Goal: Task Accomplishment & Management: Use online tool/utility

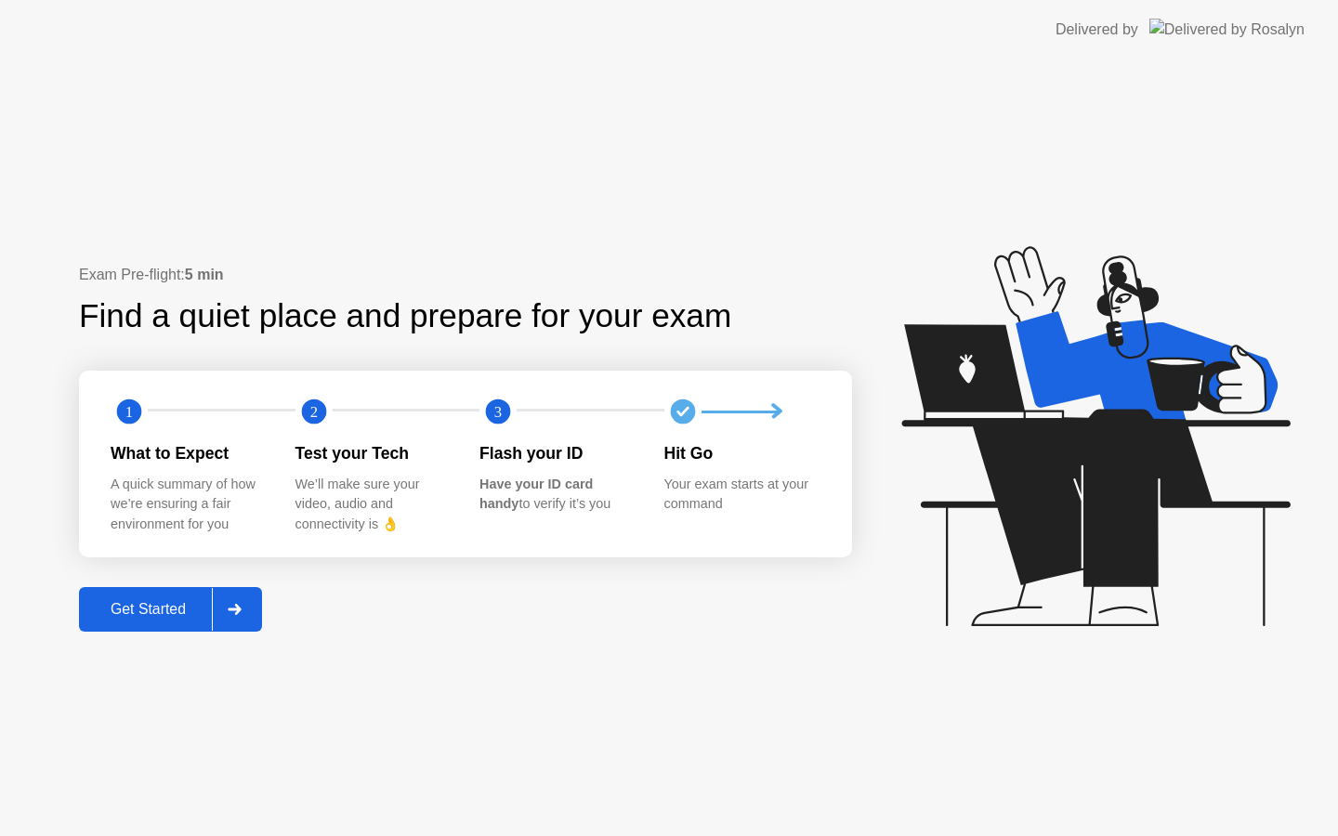
click at [186, 604] on div "Get Started" at bounding box center [148, 609] width 127 height 17
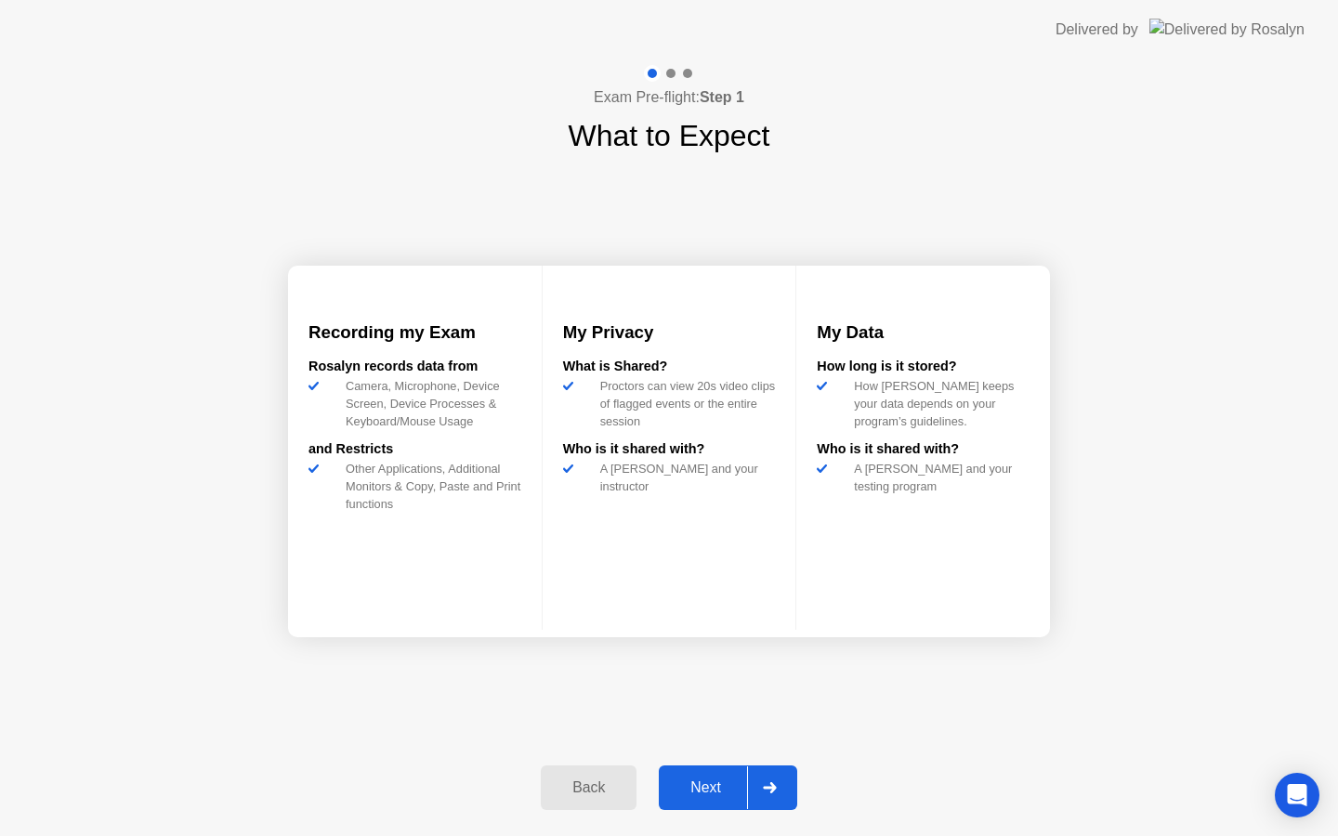
click at [720, 779] on div "Next" at bounding box center [705, 787] width 83 height 17
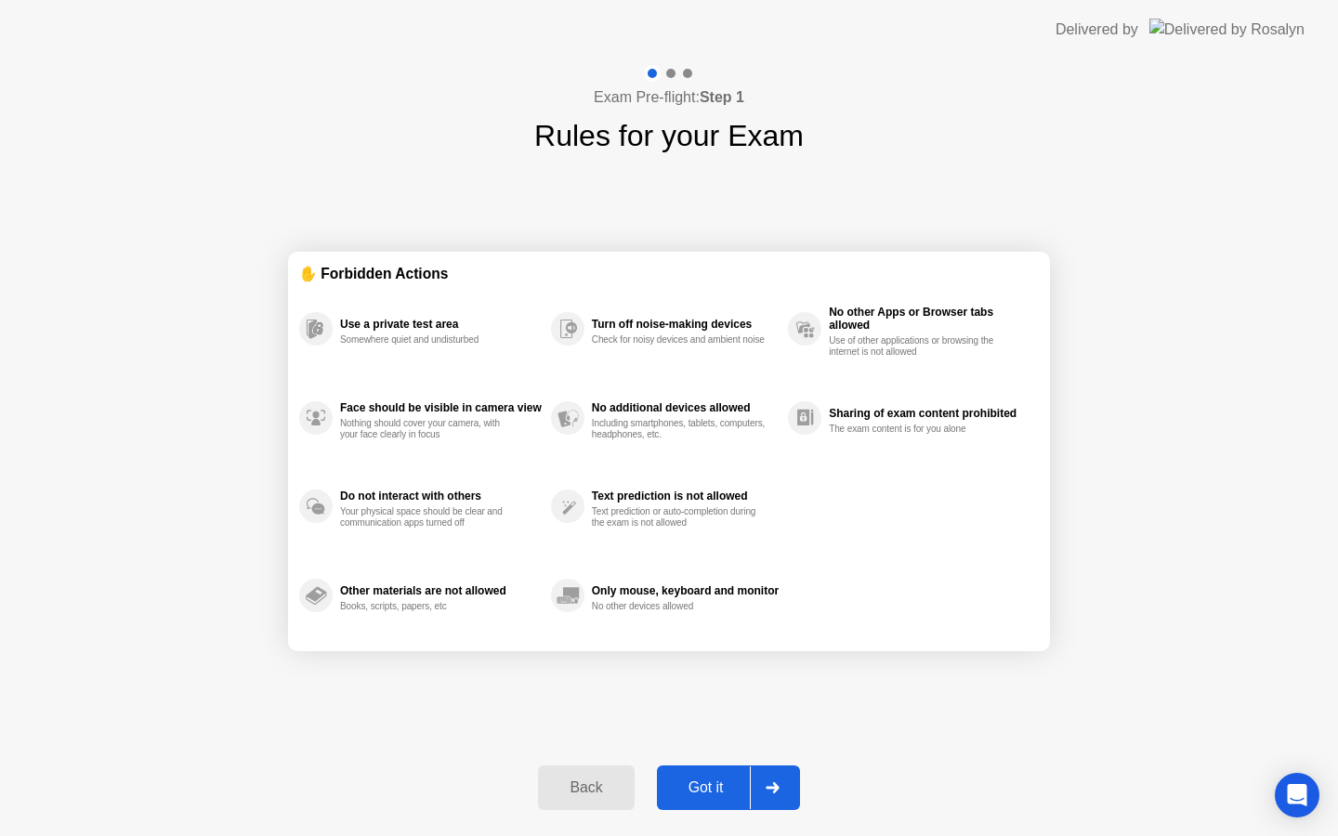
click at [720, 779] on div "Got it" at bounding box center [705, 787] width 87 height 17
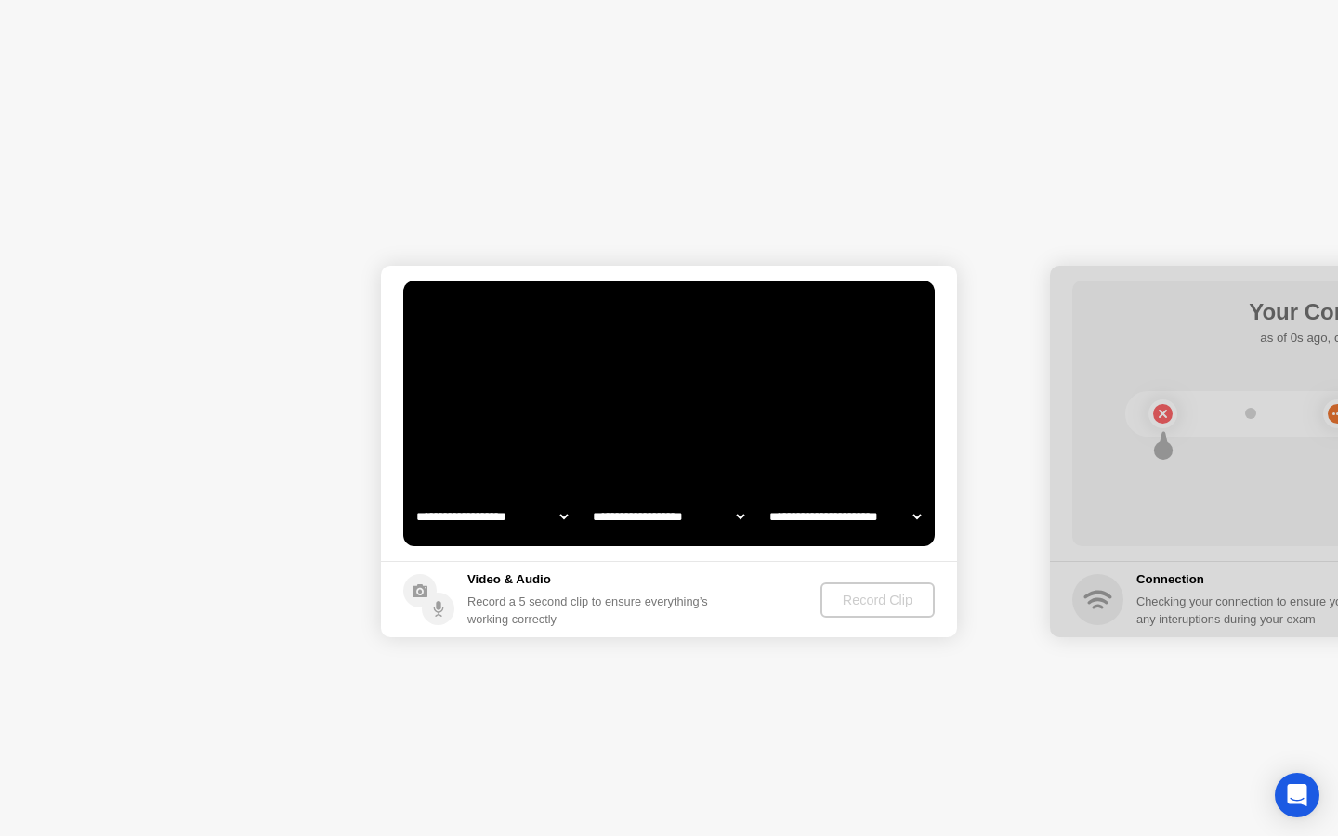
select select "**********"
select select "*******"
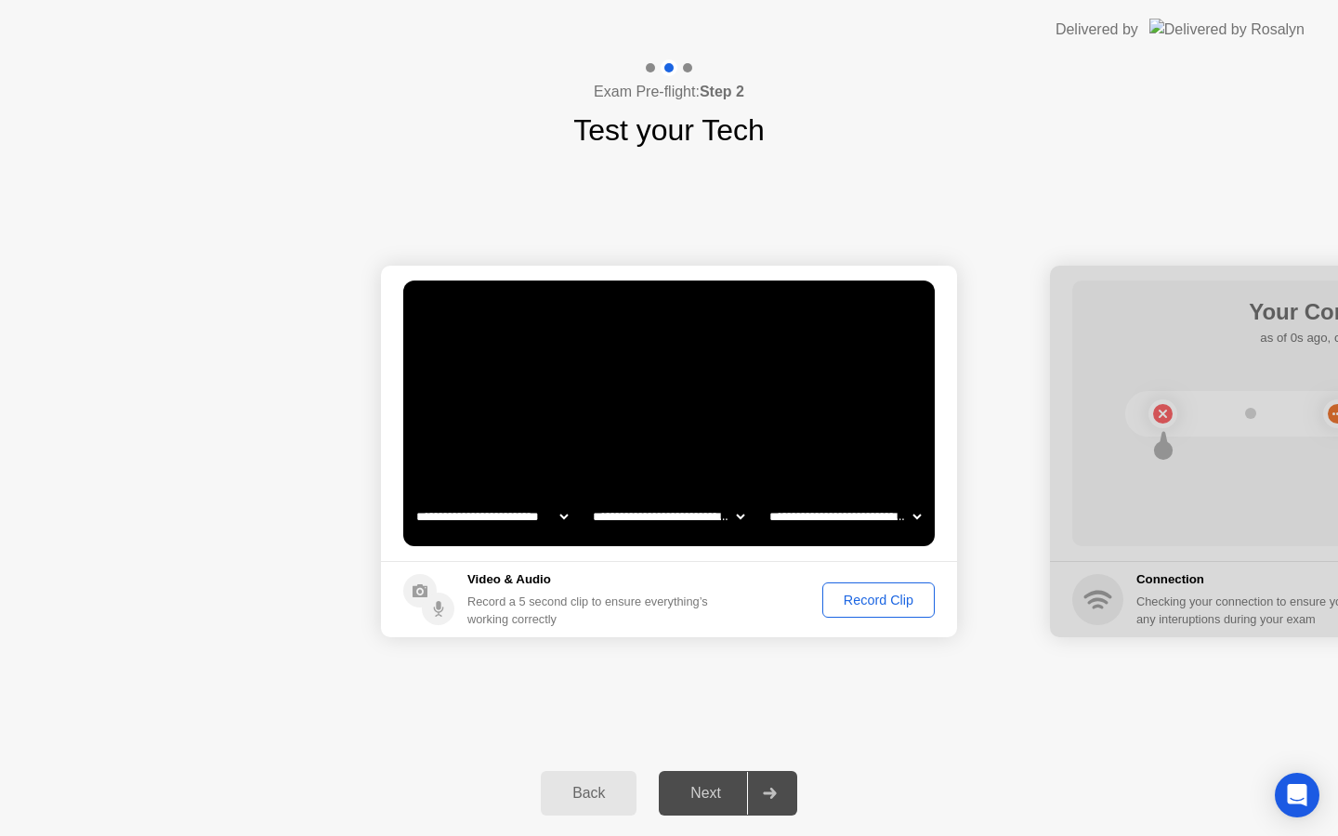
click at [719, 785] on div "Next" at bounding box center [705, 793] width 83 height 17
click at [872, 602] on div "Record Clip" at bounding box center [878, 600] width 99 height 15
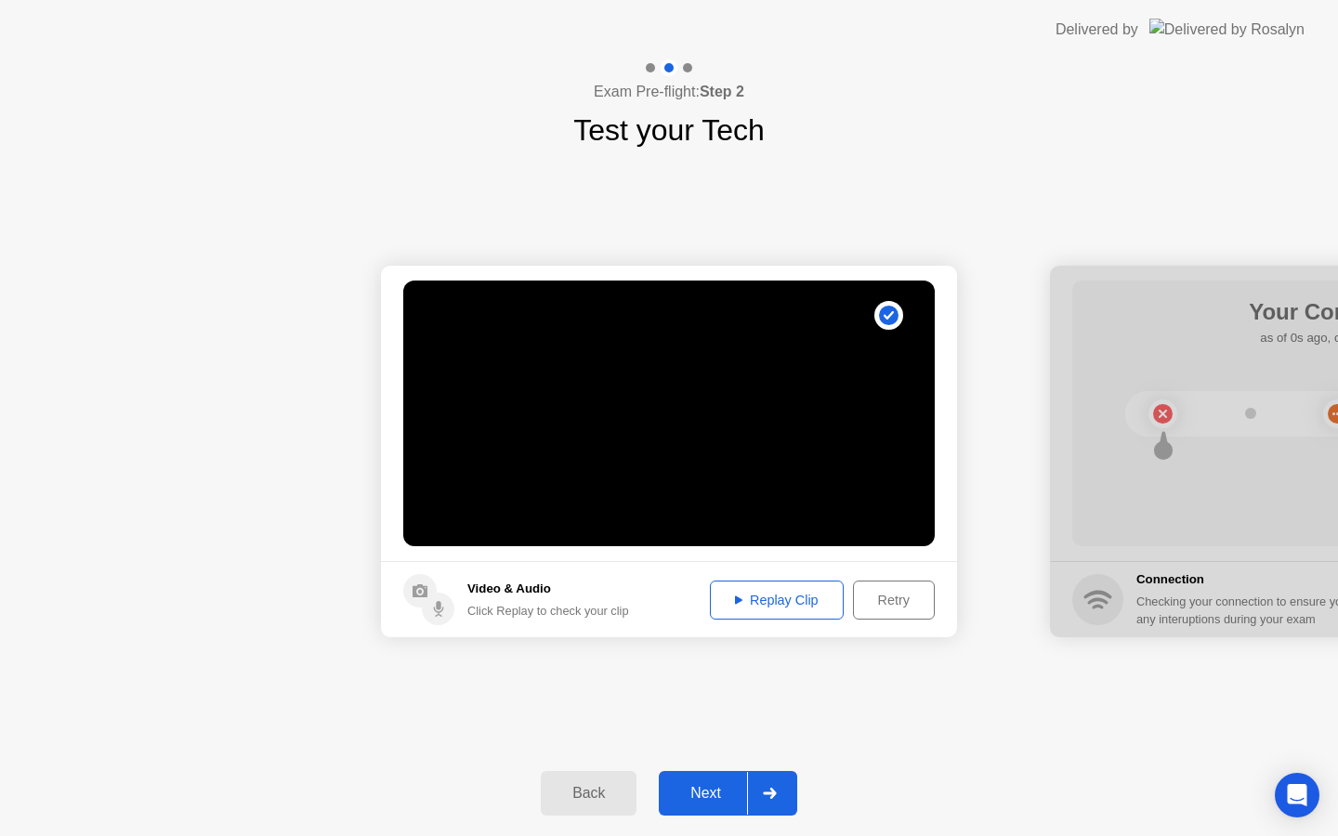
click at [715, 797] on div "Next" at bounding box center [705, 793] width 83 height 17
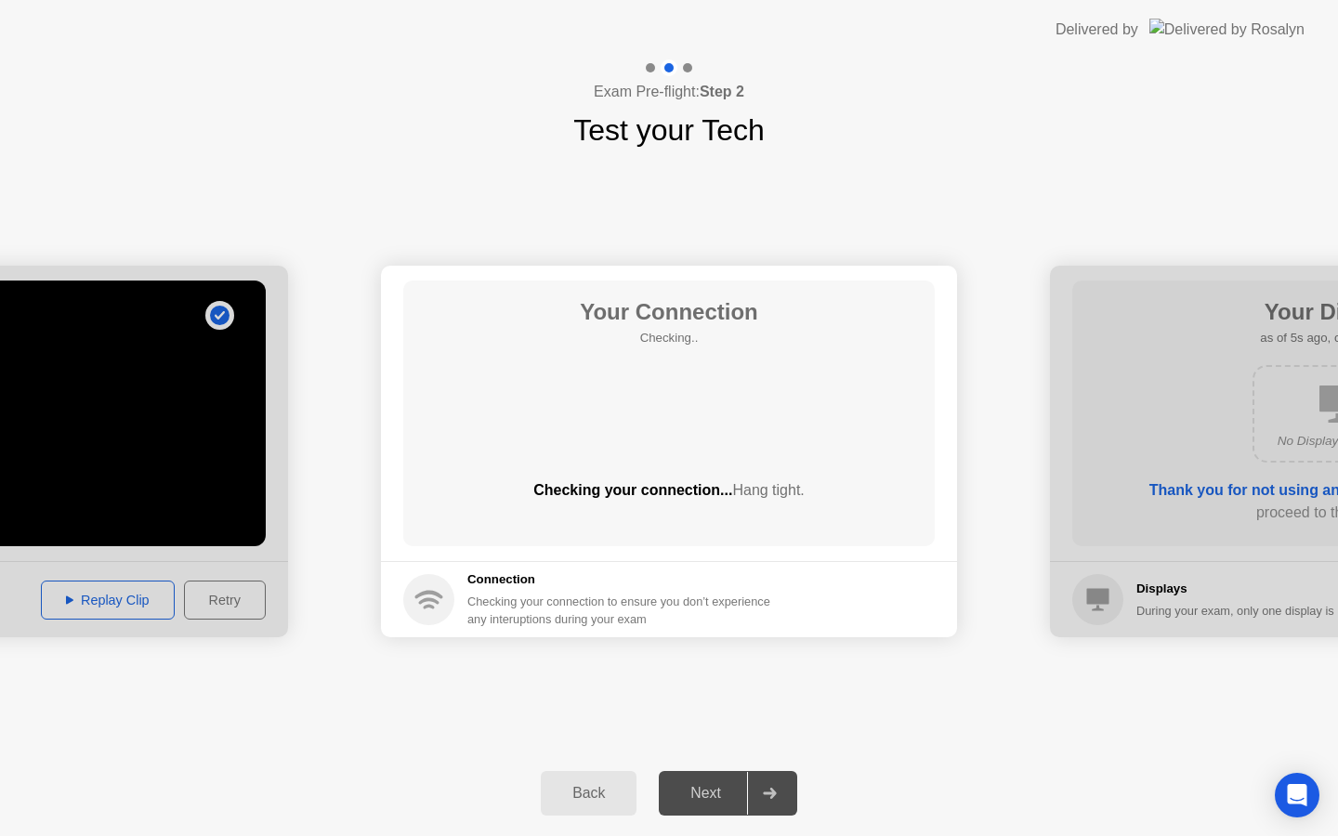
click at [715, 797] on div "Next" at bounding box center [705, 793] width 83 height 17
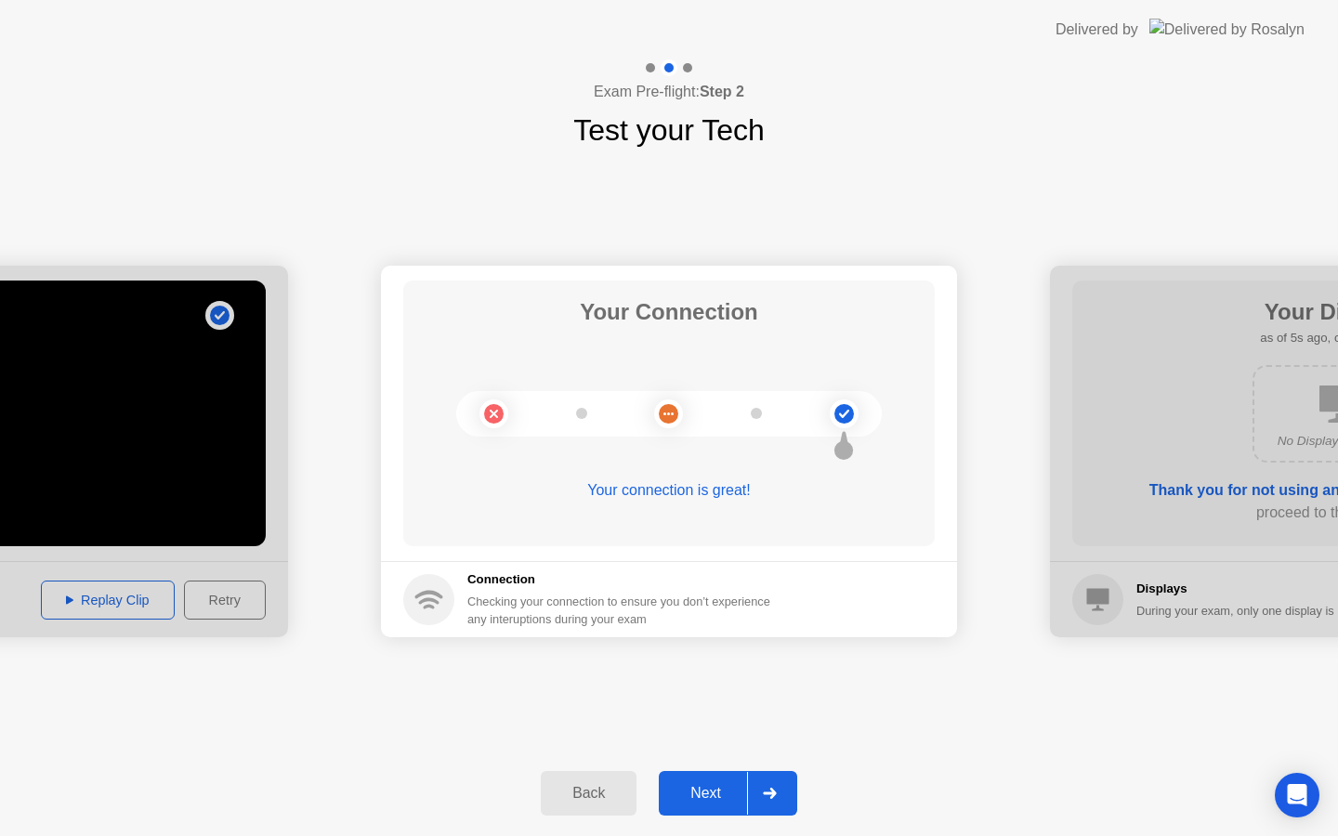
click at [700, 785] on div "Next" at bounding box center [705, 793] width 83 height 17
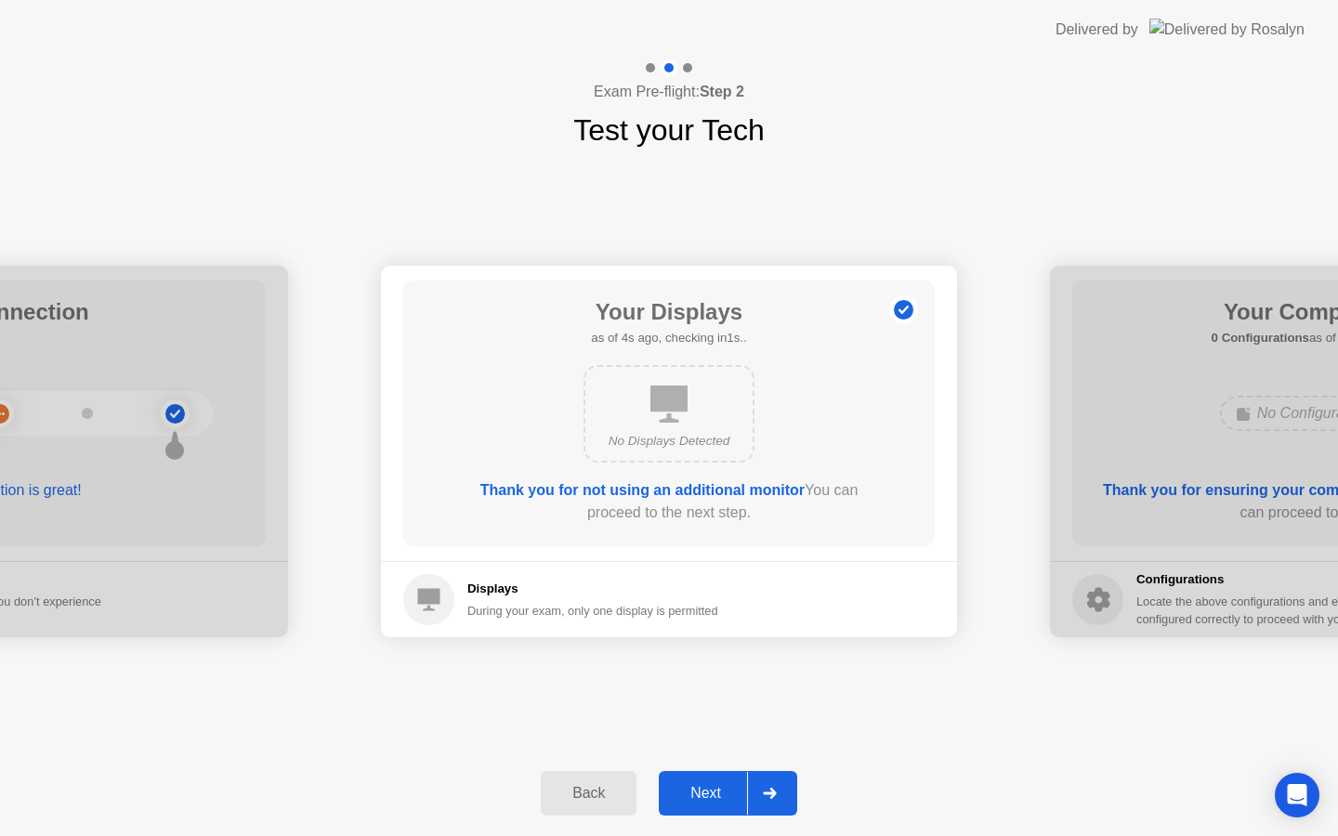
click at [700, 785] on div "Next" at bounding box center [705, 793] width 83 height 17
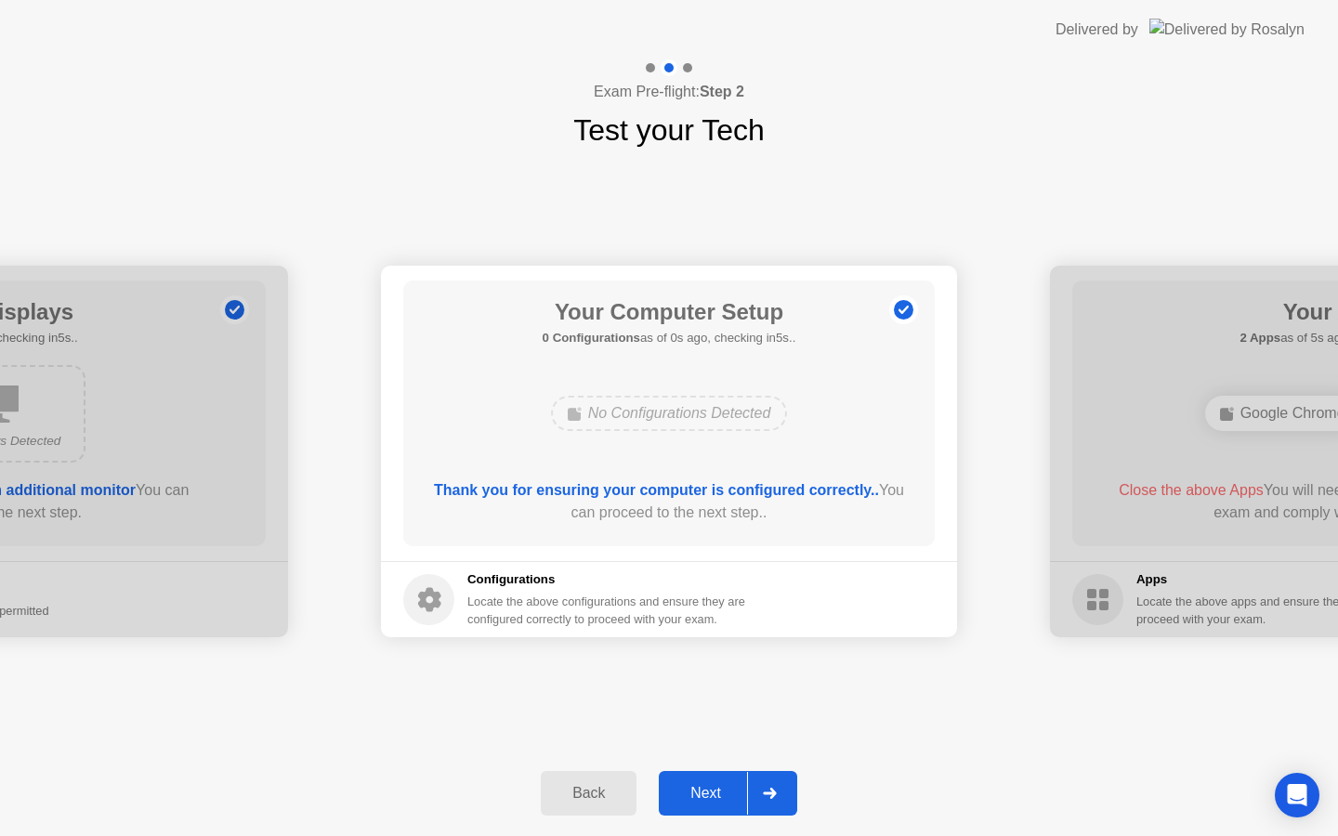
click at [700, 785] on div "Next" at bounding box center [705, 793] width 83 height 17
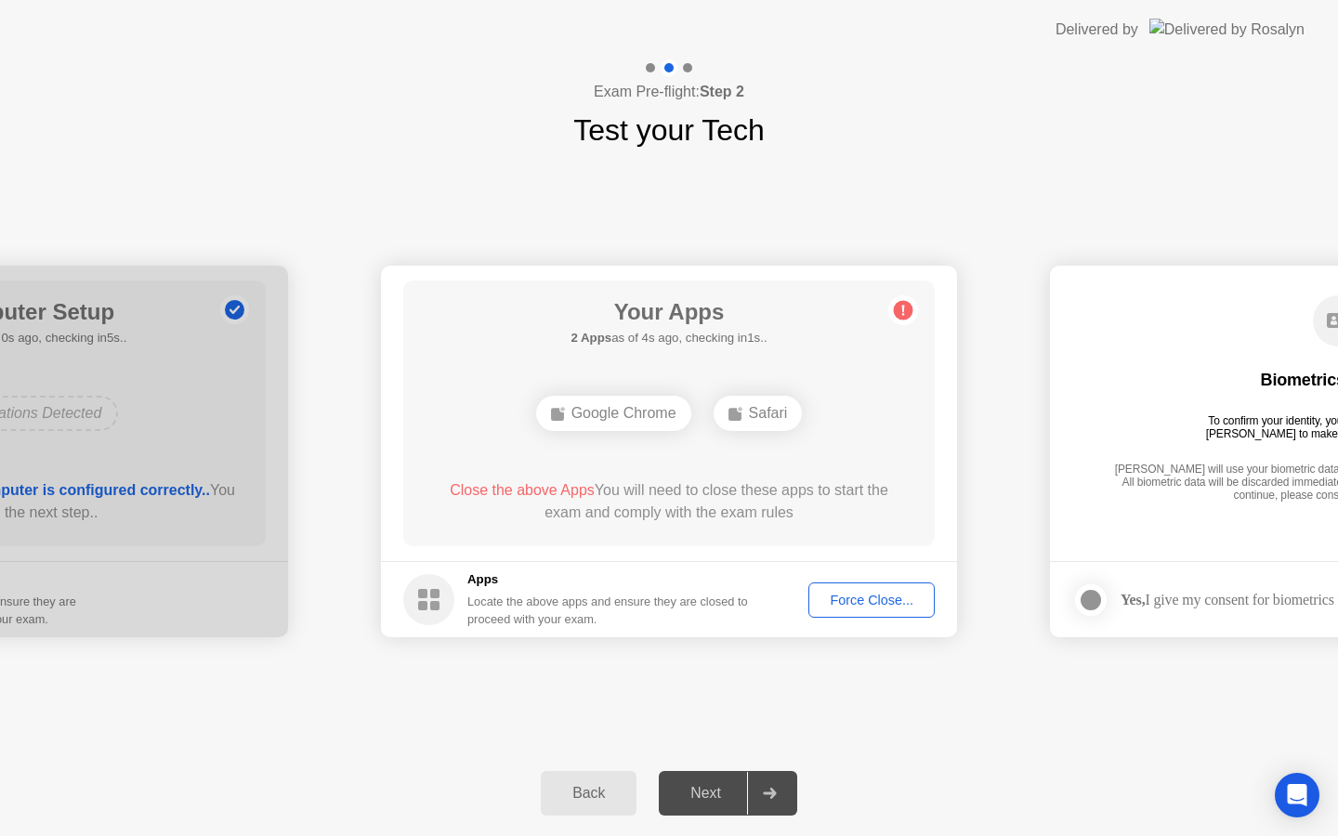
click at [700, 785] on div "Next" at bounding box center [705, 793] width 83 height 17
click at [886, 596] on div "Force Close..." at bounding box center [871, 600] width 113 height 15
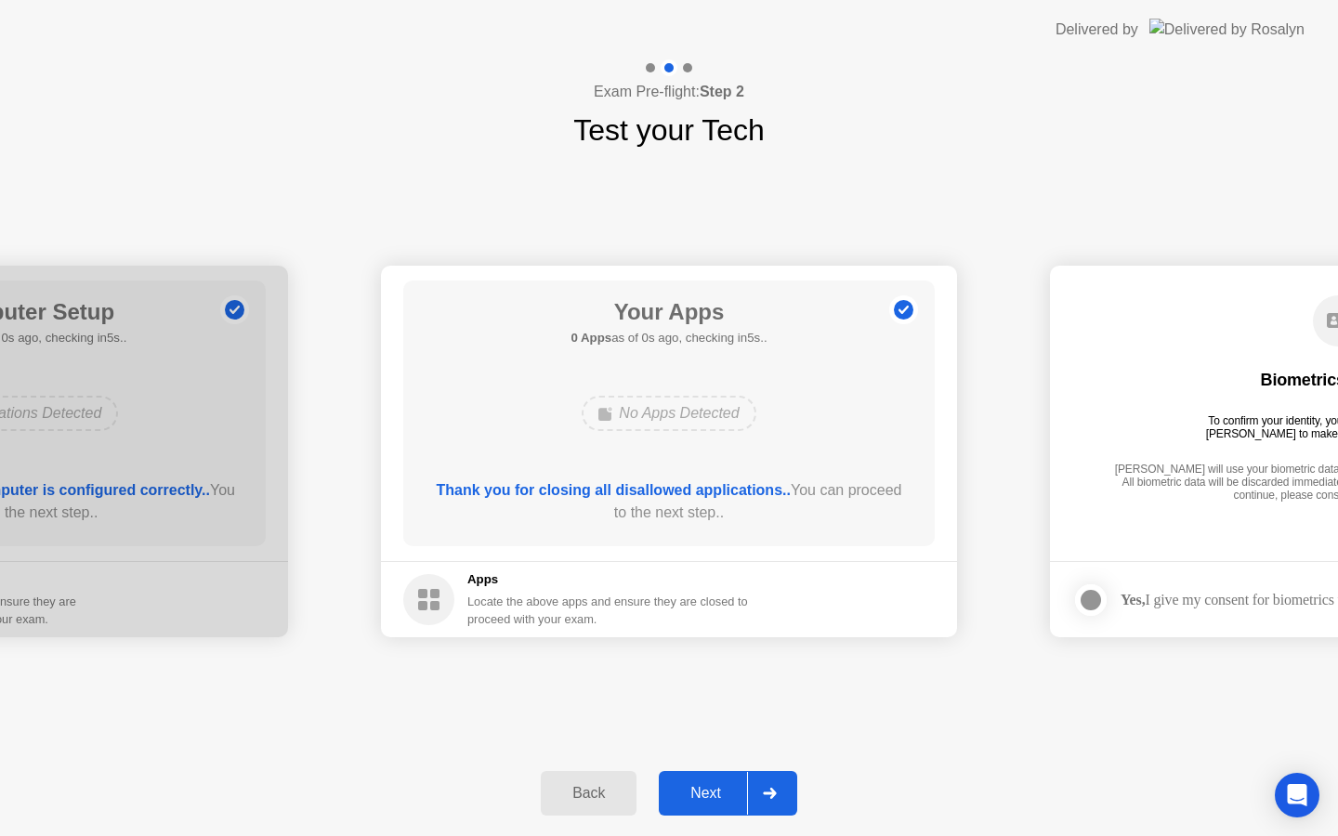
click at [711, 799] on div "Next" at bounding box center [705, 793] width 83 height 17
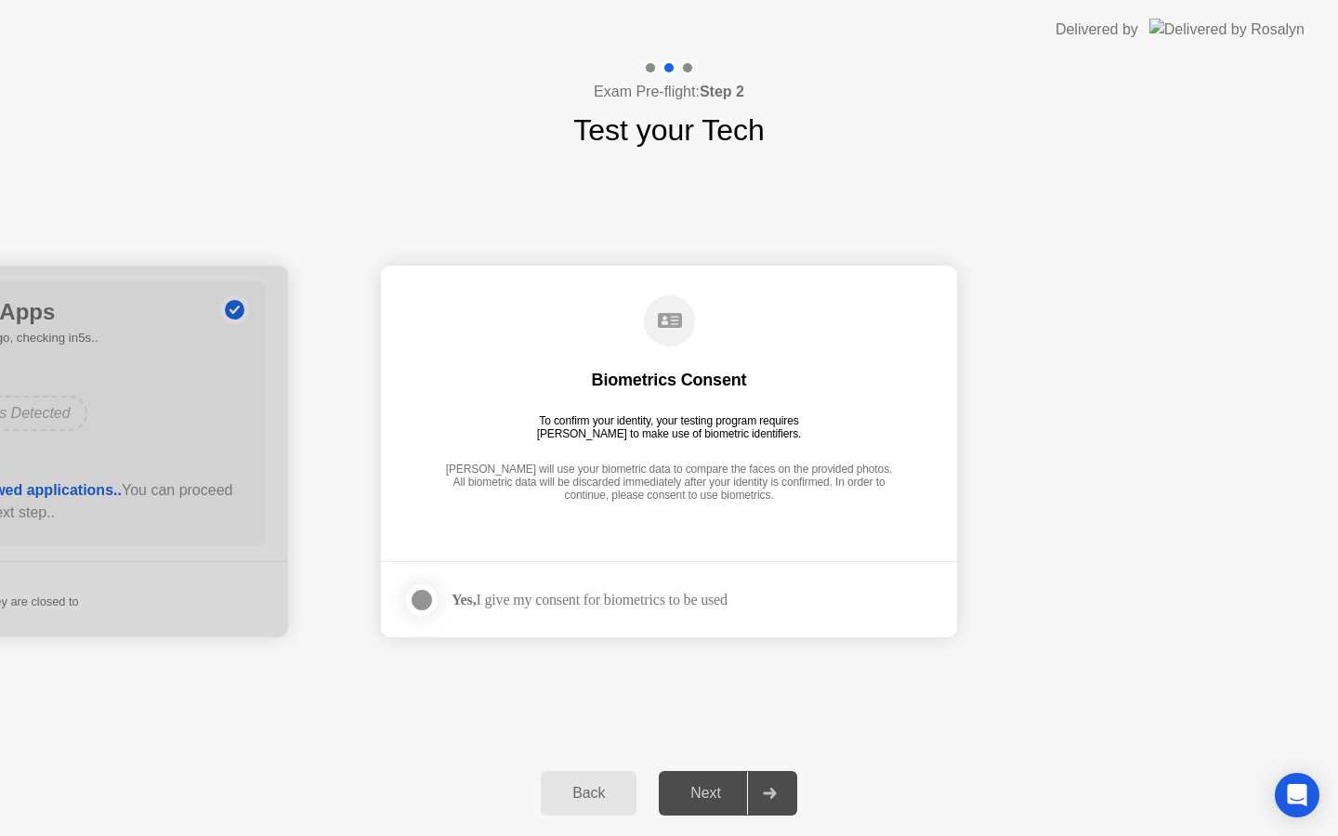
click at [698, 611] on div "Yes, I give my consent for biometrics to be used" at bounding box center [565, 600] width 324 height 37
click at [713, 785] on div "Next" at bounding box center [705, 793] width 83 height 17
click at [796, 470] on div "[PERSON_NAME] will use your biometric data to compare the faces on the provided…" at bounding box center [668, 484] width 457 height 42
click at [412, 602] on div at bounding box center [422, 600] width 22 height 22
click at [722, 828] on div "Back Next" at bounding box center [669, 793] width 1338 height 85
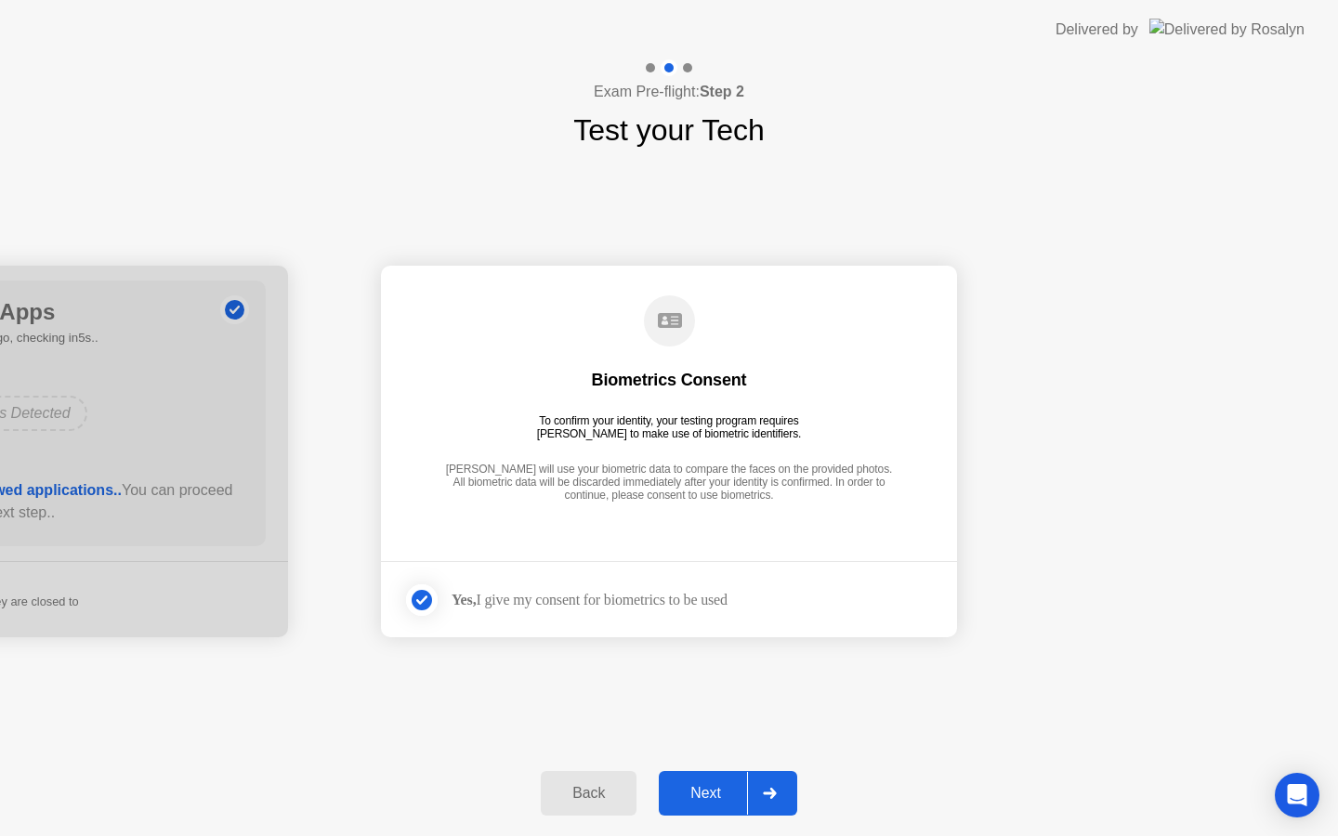
click at [713, 810] on button "Next" at bounding box center [728, 793] width 138 height 45
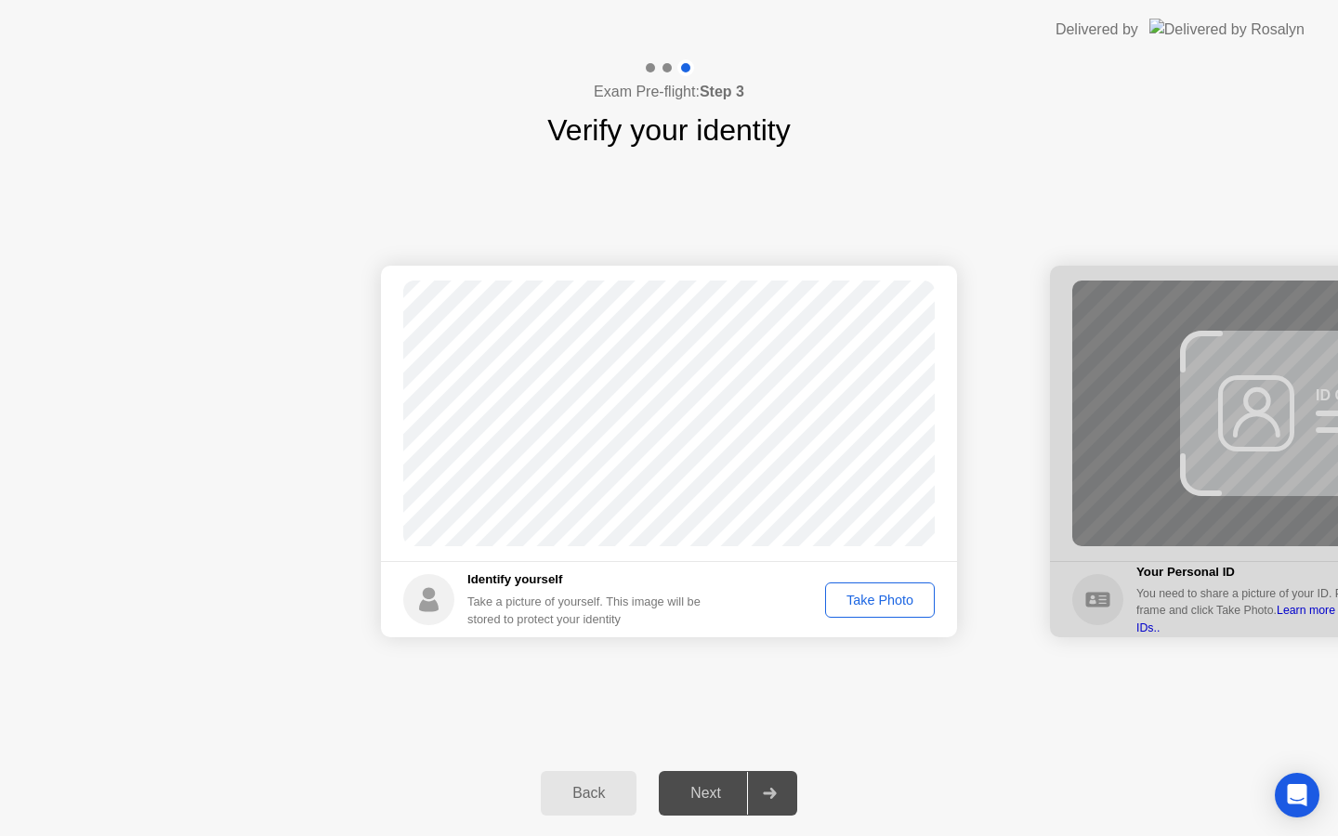
click at [906, 599] on div "Take Photo" at bounding box center [879, 600] width 97 height 15
click at [692, 808] on button "Next" at bounding box center [728, 793] width 138 height 45
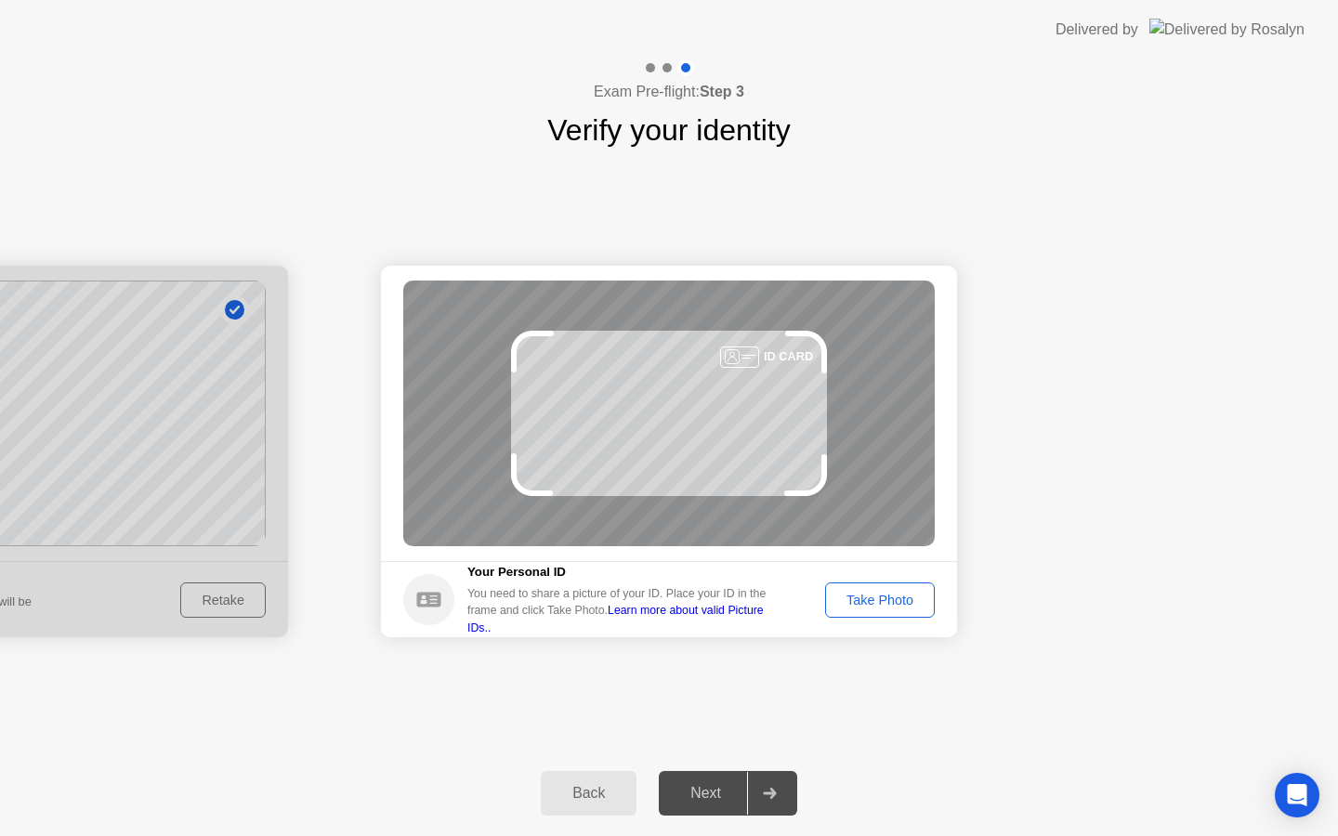
click at [868, 594] on div "Take Photo" at bounding box center [879, 600] width 97 height 15
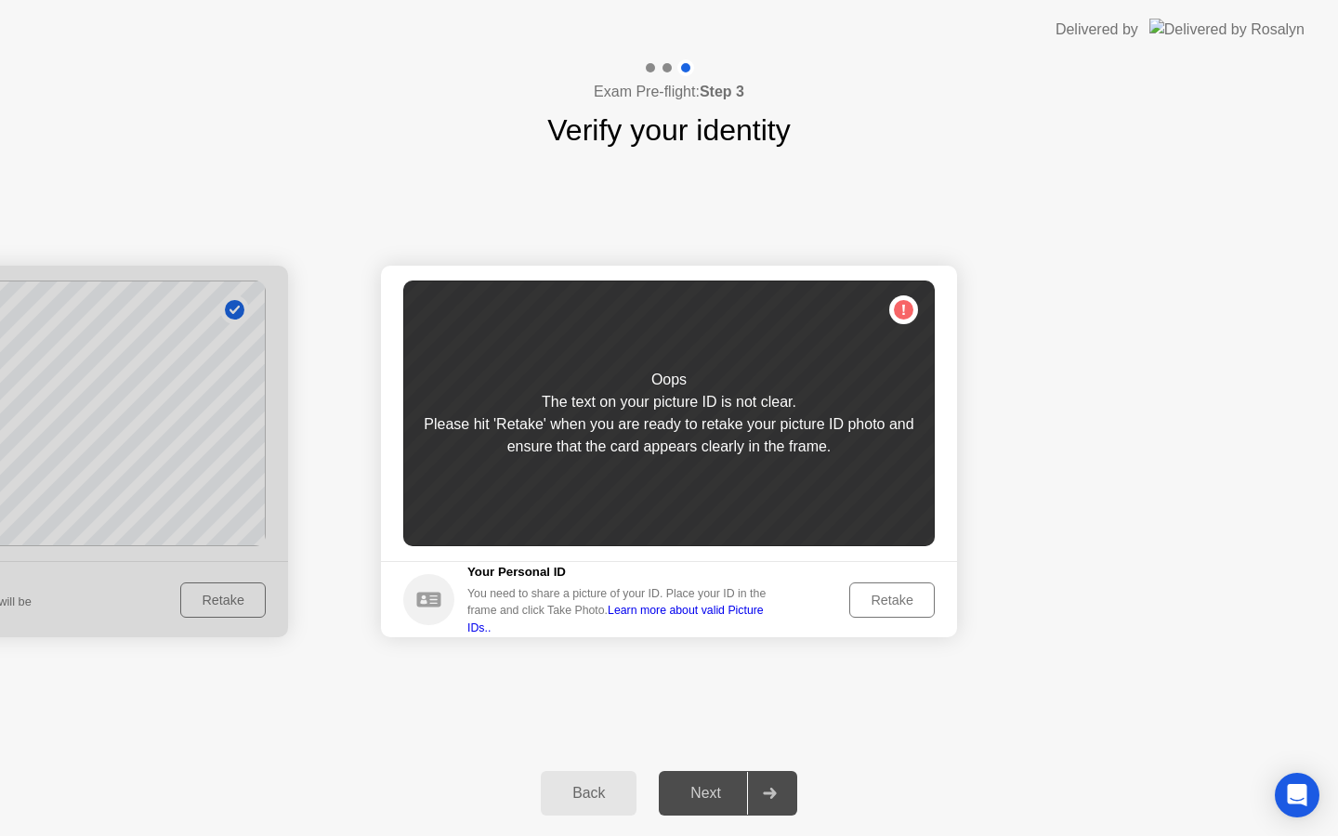
click at [868, 594] on div "Retake" at bounding box center [892, 600] width 72 height 15
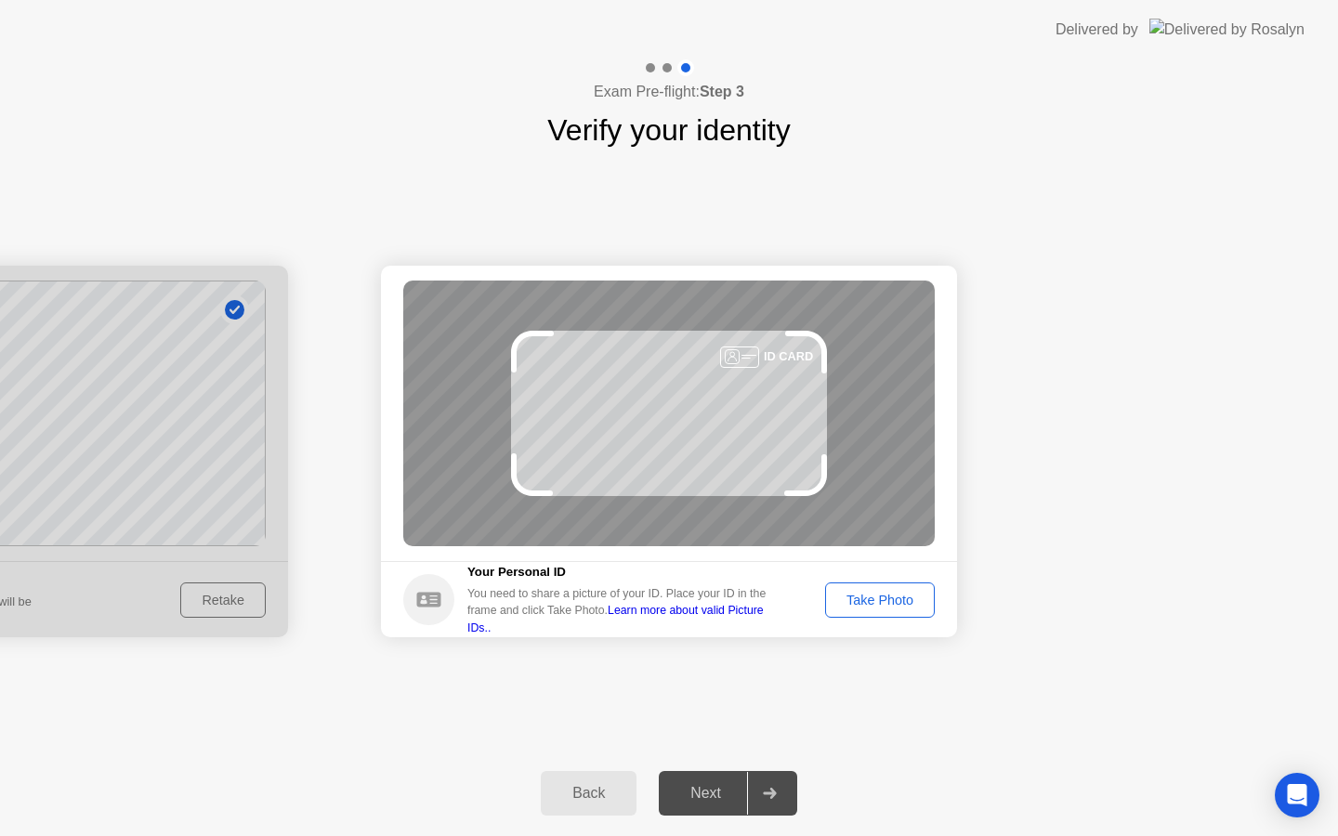
click at [868, 594] on div "Take Photo" at bounding box center [879, 600] width 97 height 15
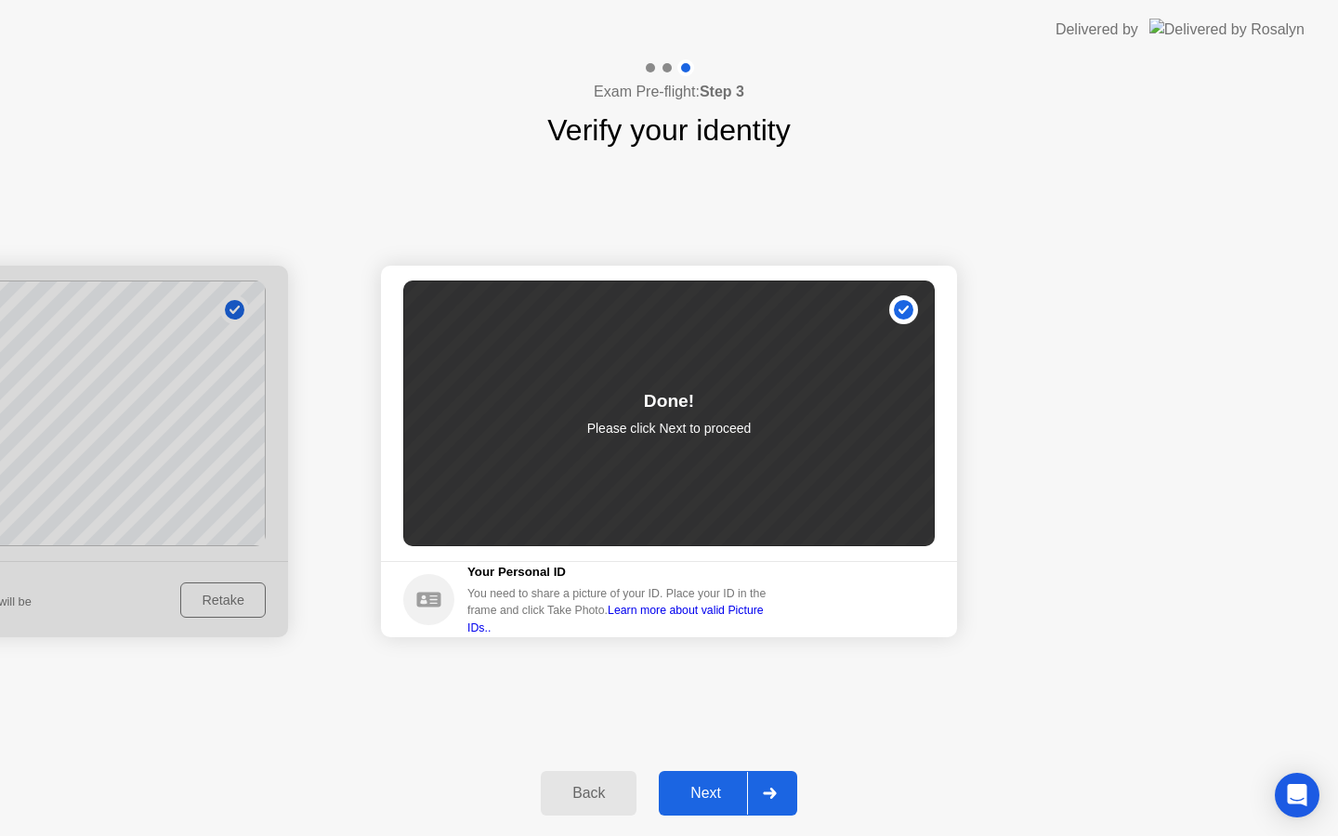
click at [697, 811] on button "Next" at bounding box center [728, 793] width 138 height 45
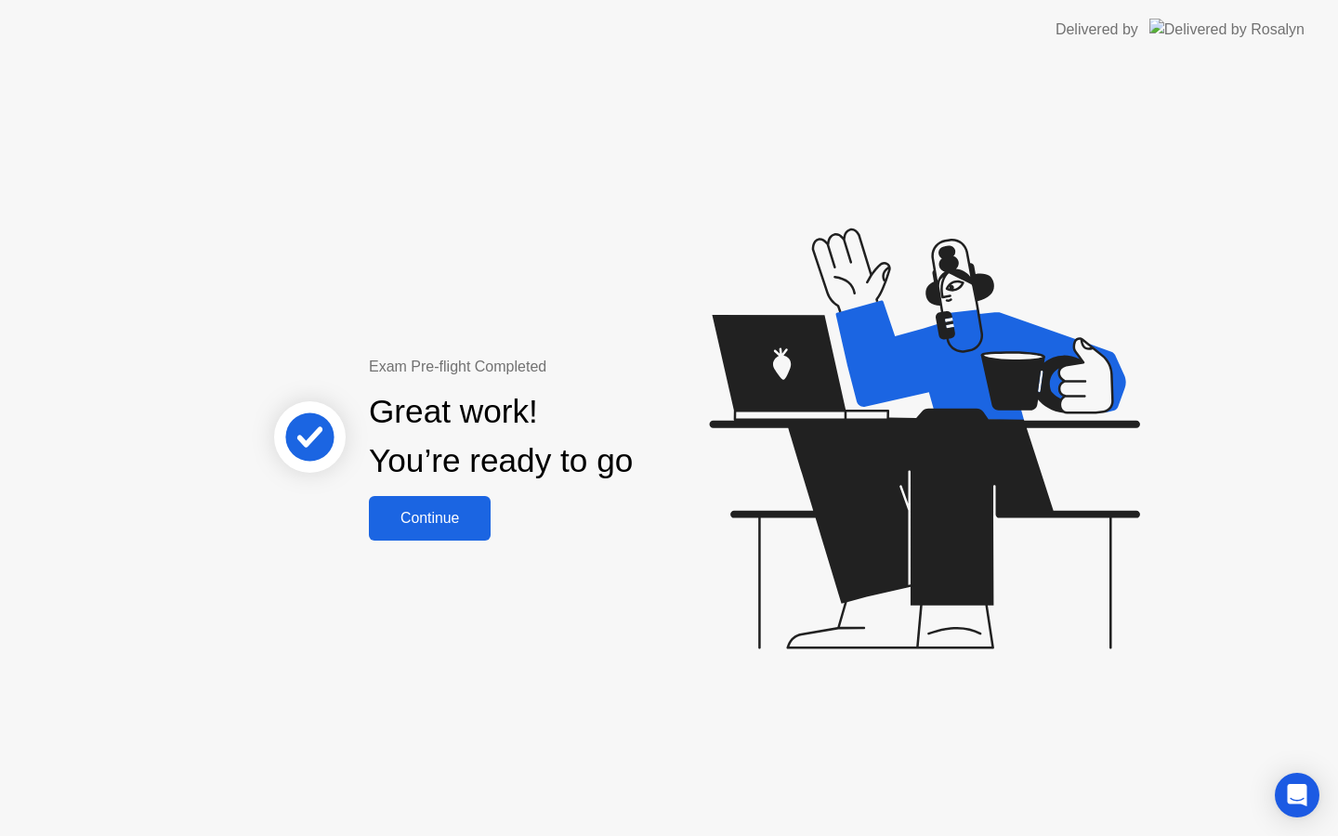
click at [437, 533] on button "Continue" at bounding box center [430, 518] width 122 height 45
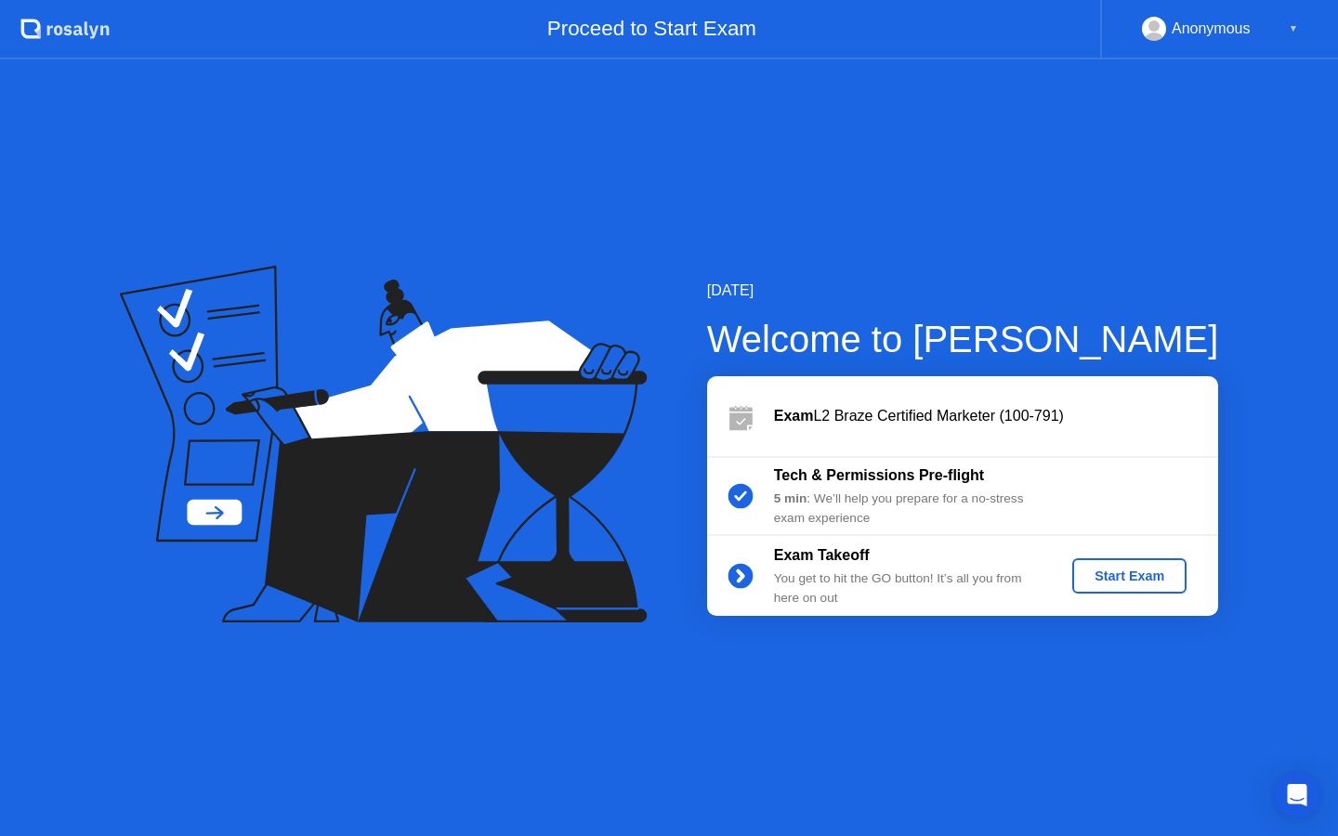
click at [1163, 574] on div "Start Exam" at bounding box center [1129, 576] width 99 height 15
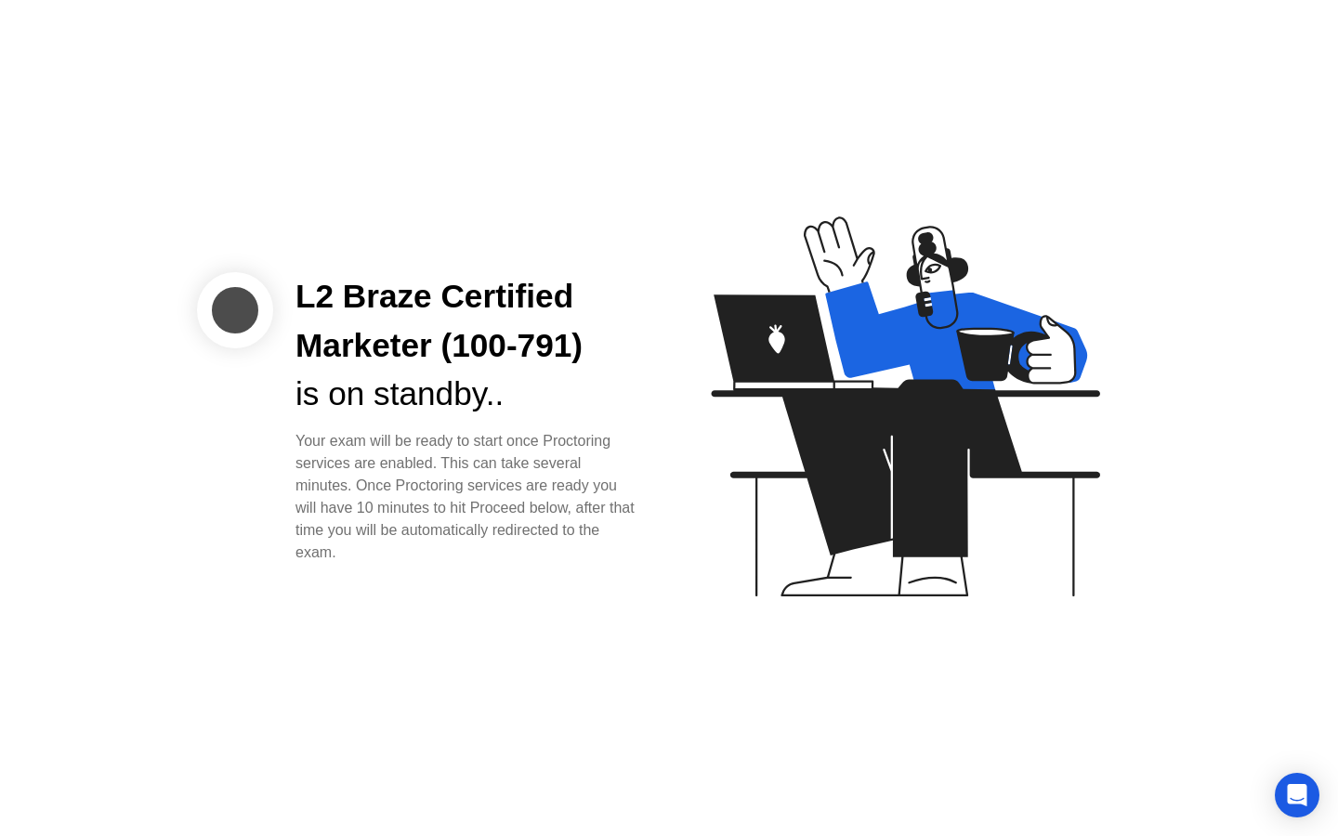
click at [669, 488] on icon at bounding box center [900, 415] width 479 height 476
click at [645, 395] on div "L2 Braze Certified Marketer (100-791) is on standby.. Your exam will be ready t…" at bounding box center [467, 418] width 388 height 292
click at [712, 458] on icon at bounding box center [900, 415] width 479 height 476
click at [624, 563] on div "Your exam will be ready to start once Proctoring services are enabled. This can…" at bounding box center [467, 497] width 344 height 134
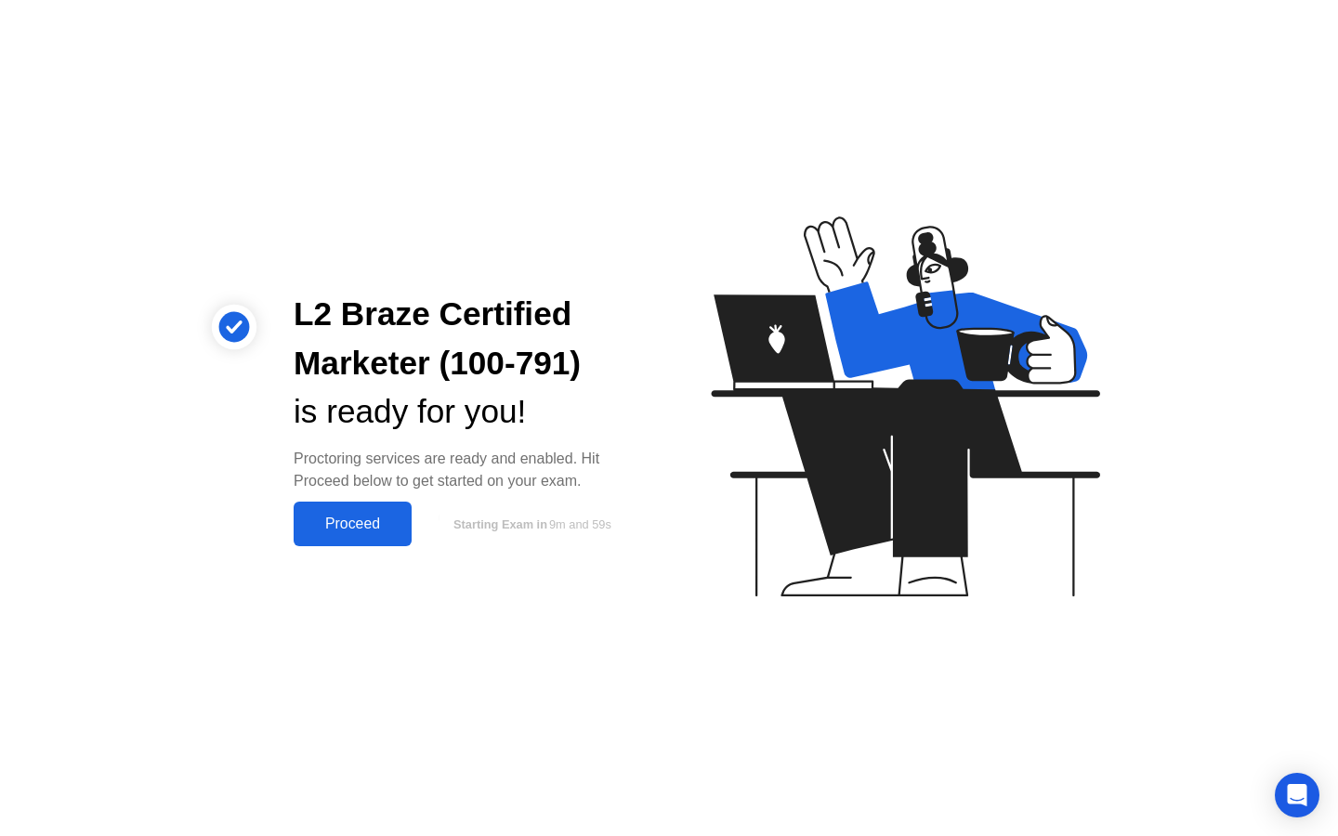
click at [333, 511] on button "Proceed" at bounding box center [353, 524] width 118 height 45
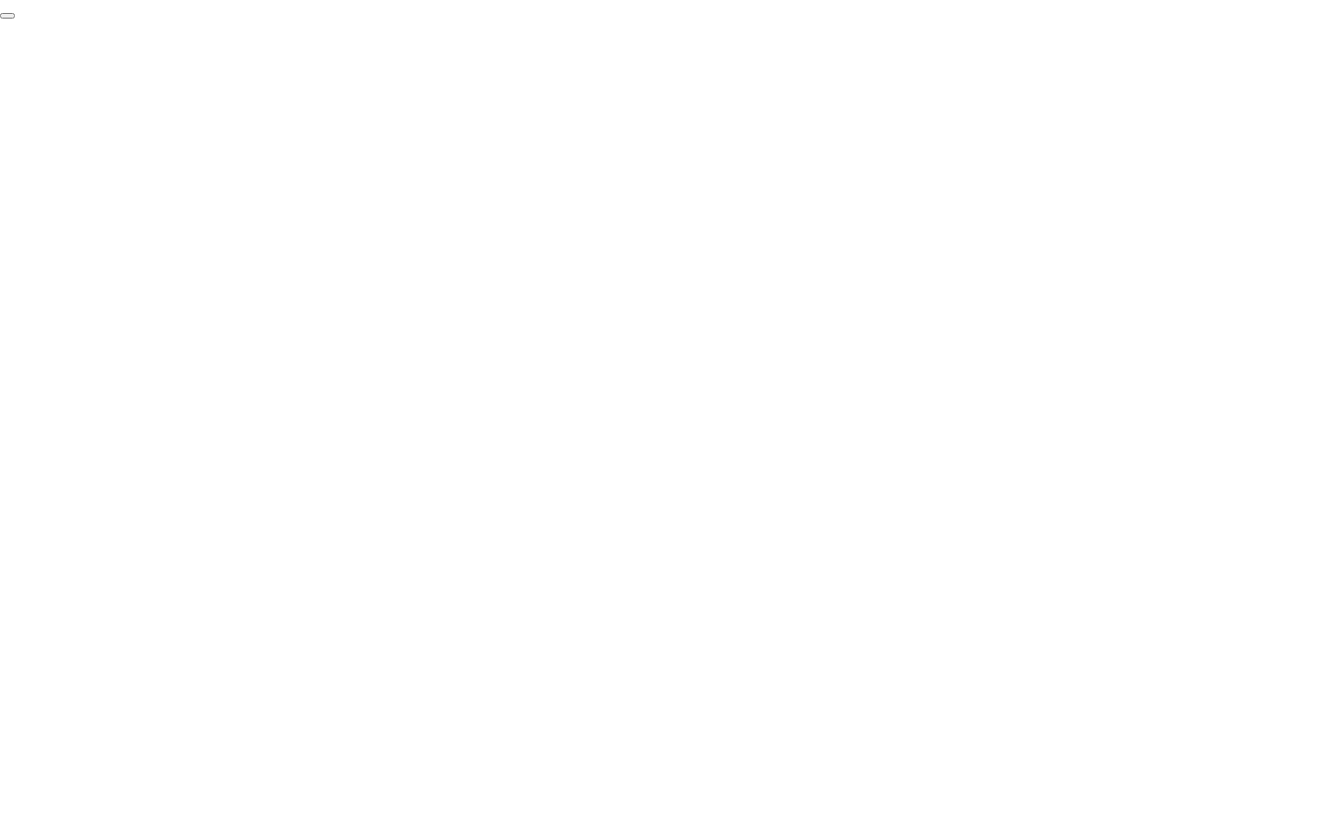
click div "End Proctoring Session"
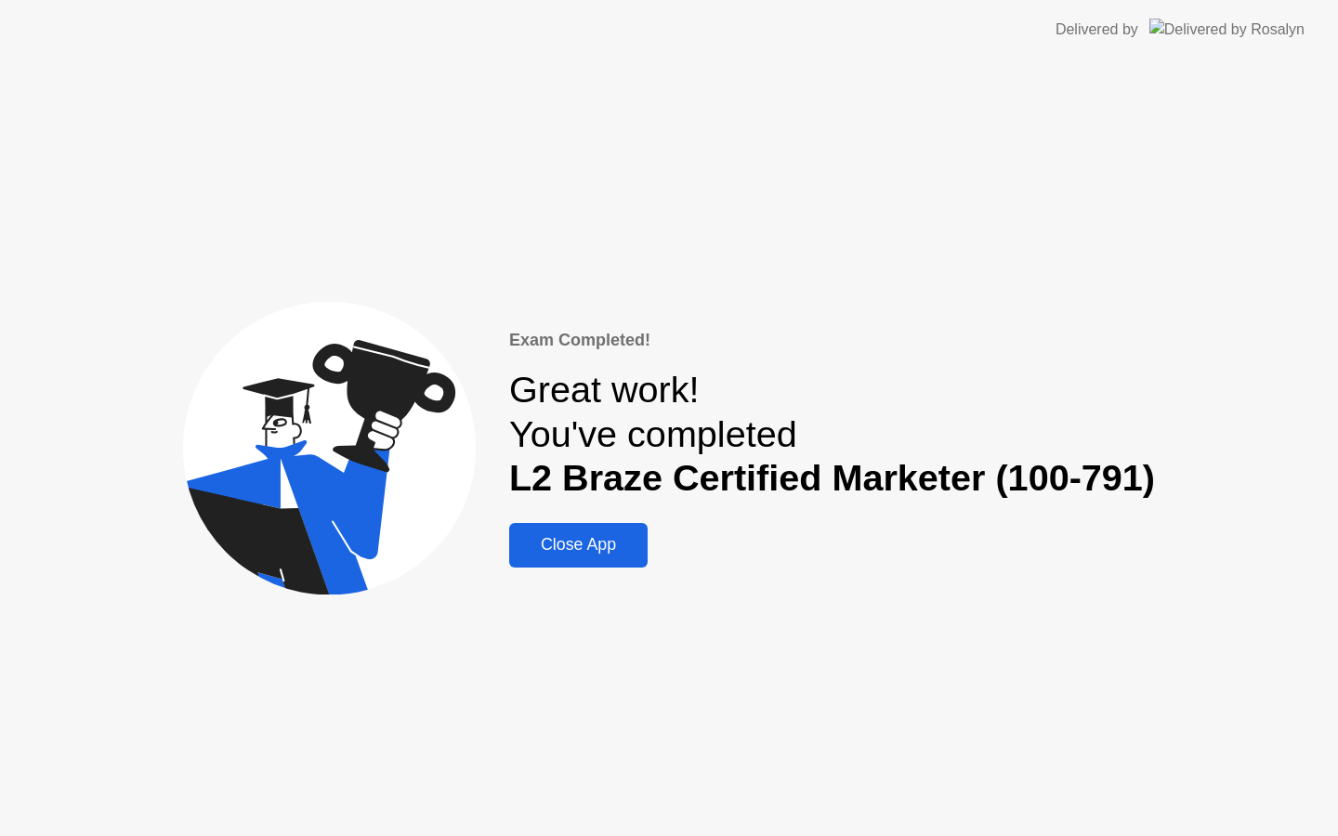
click at [530, 540] on div "Close App" at bounding box center [578, 545] width 127 height 20
